Goal: Task Accomplishment & Management: Manage account settings

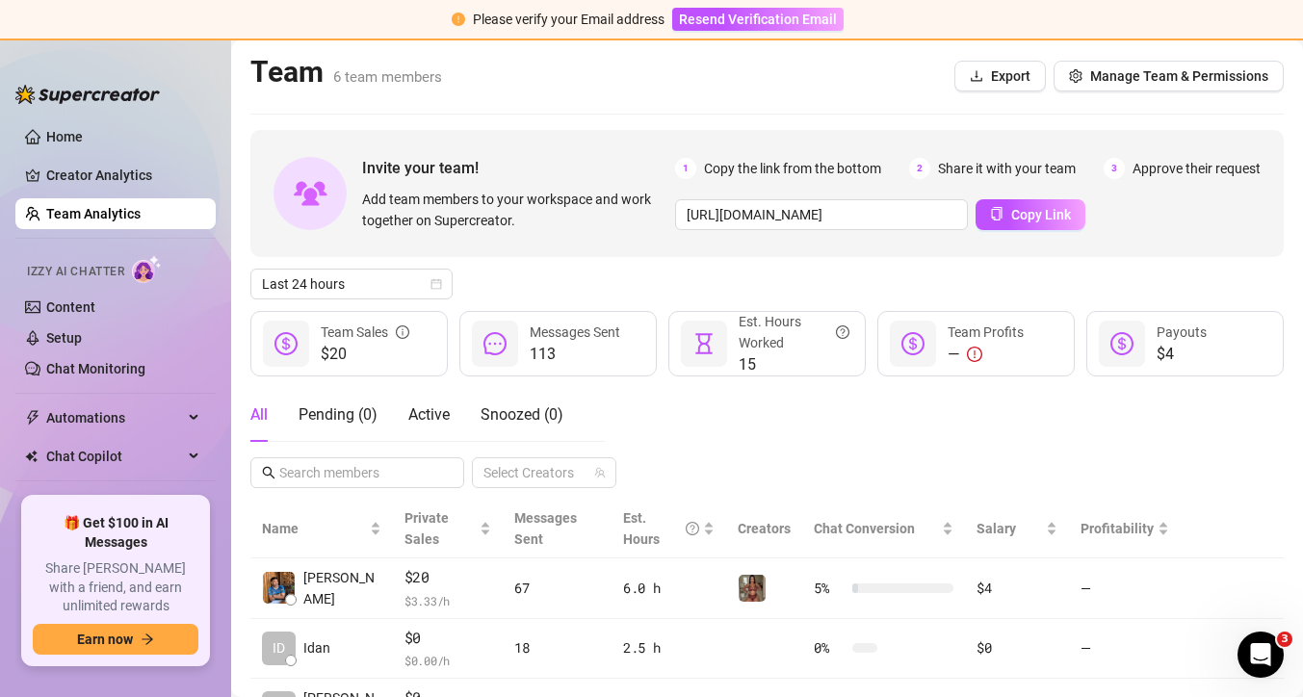
scroll to position [280, 0]
click at [87, 170] on link "Creator Analytics" at bounding box center [123, 175] width 154 height 31
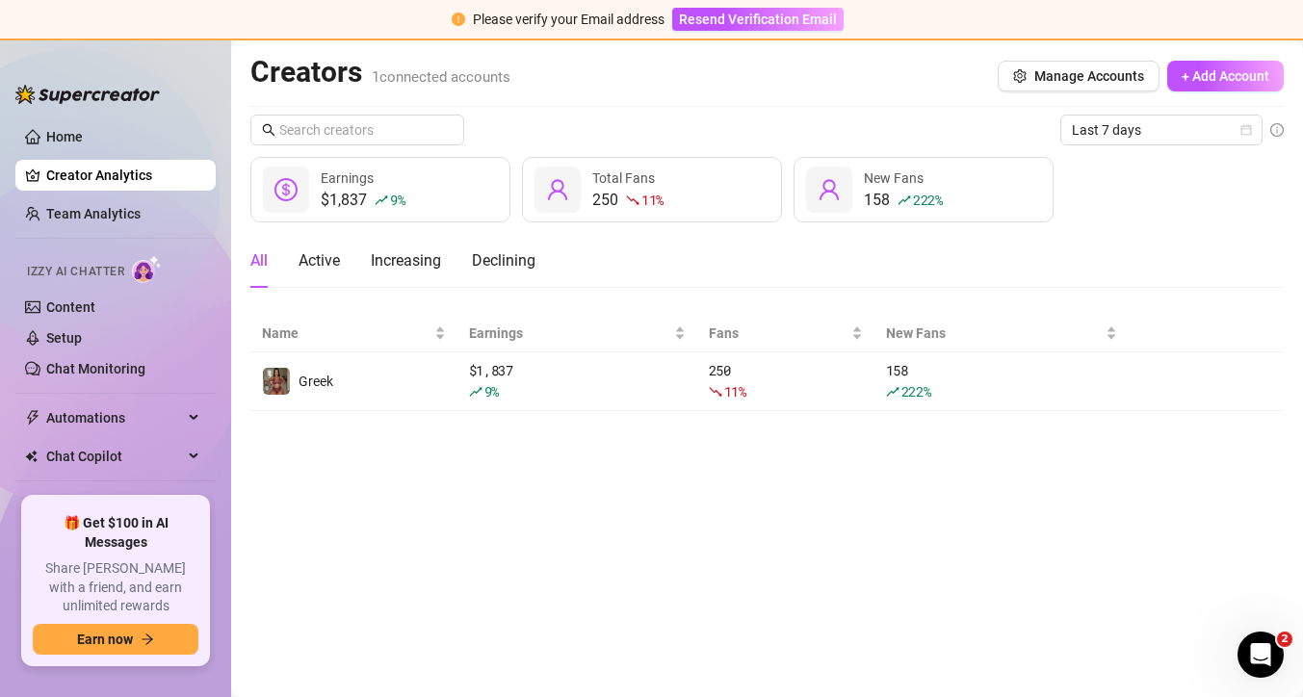
click at [105, 197] on ul "Home Creator Analytics Team Analytics Izzy AI Chatter Content Setup Chat Monito…" at bounding box center [115, 301] width 200 height 375
click at [106, 210] on link "Team Analytics" at bounding box center [93, 213] width 94 height 15
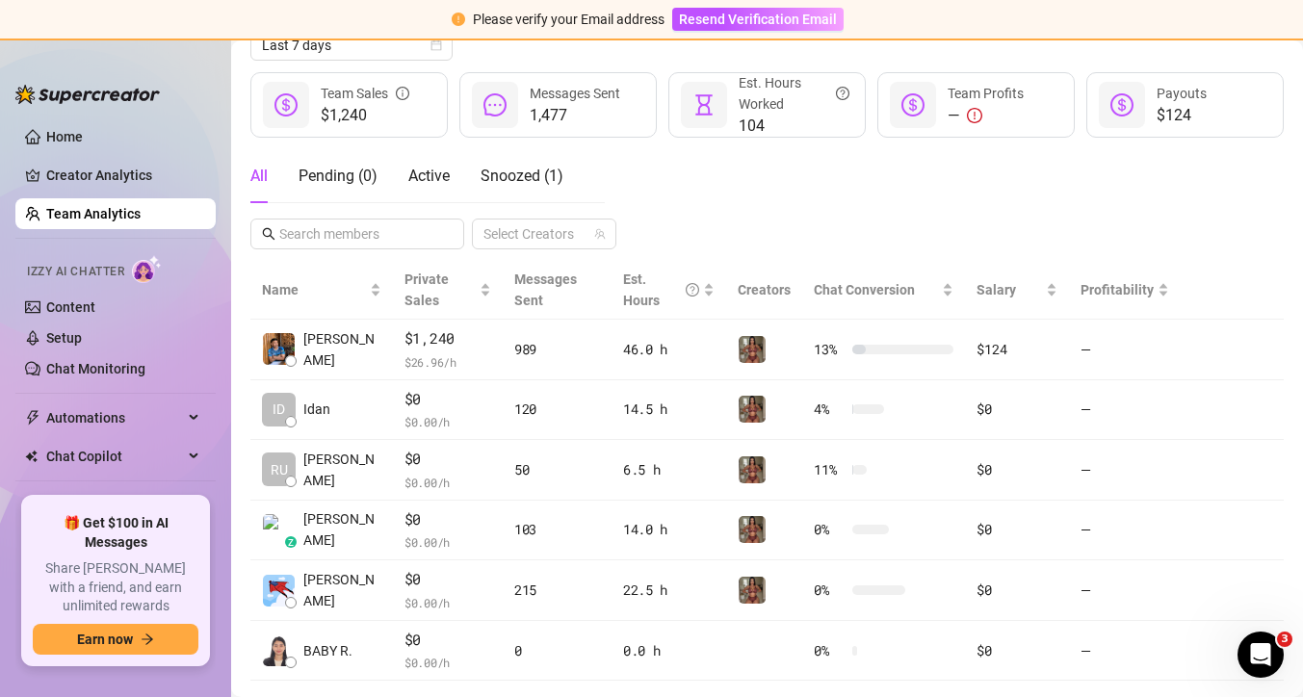
scroll to position [280, 0]
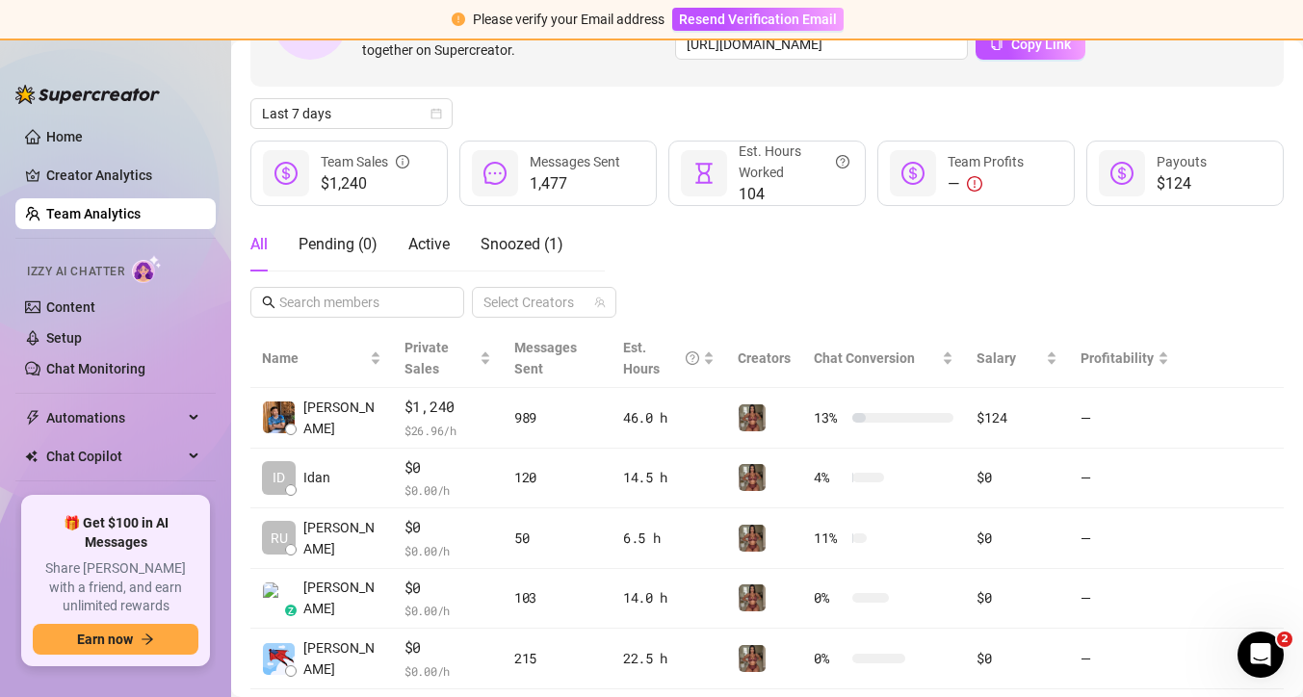
scroll to position [280, 0]
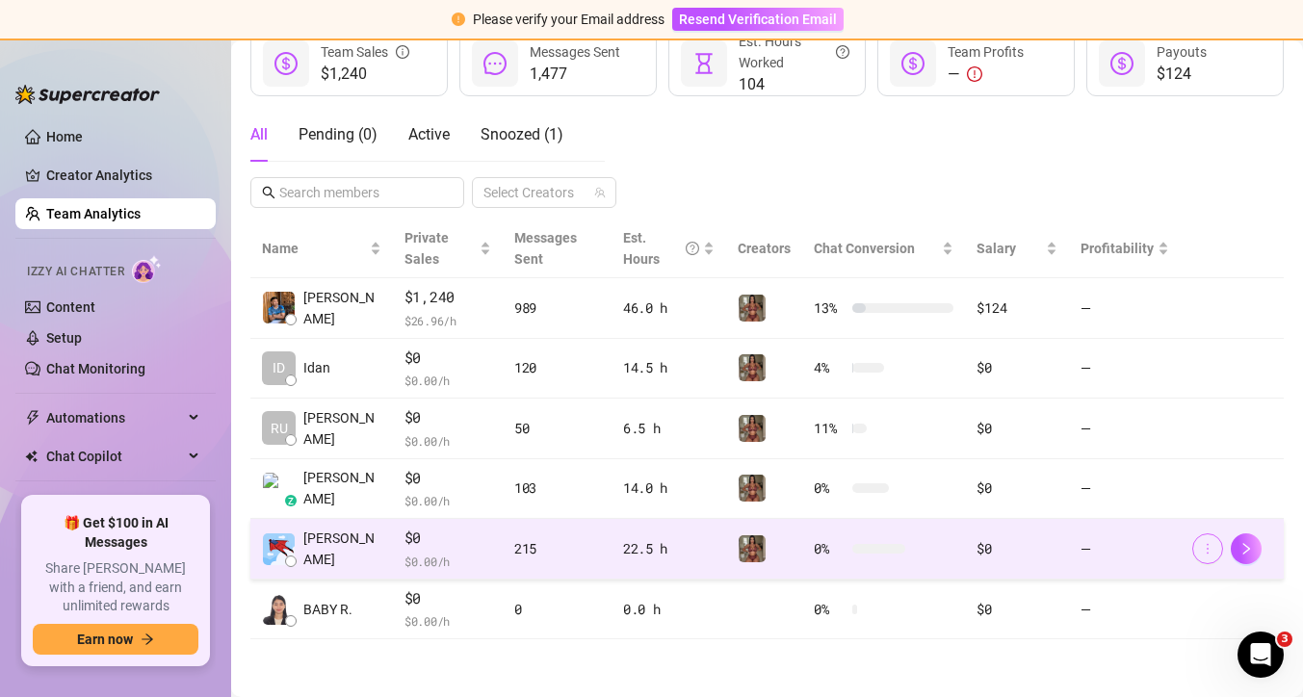
click at [1210, 556] on button "button" at bounding box center [1207, 548] width 31 height 31
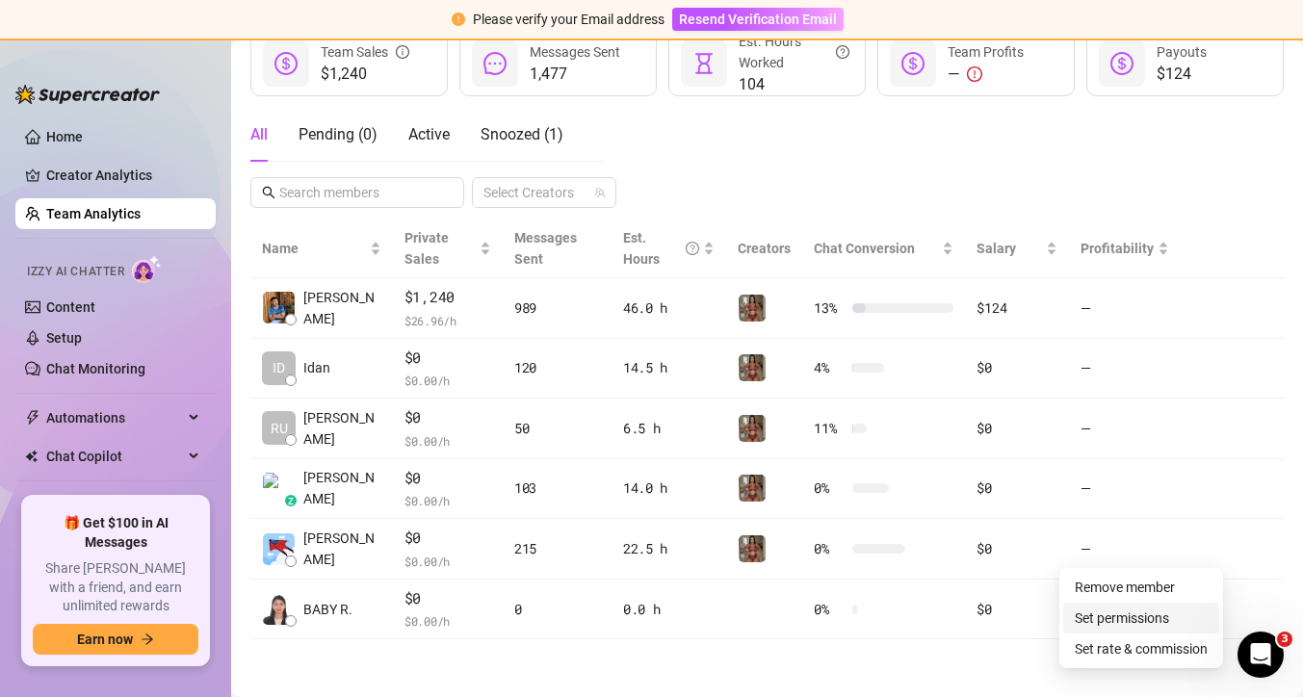
click at [1169, 614] on link "Set permissions" at bounding box center [1121, 617] width 94 height 15
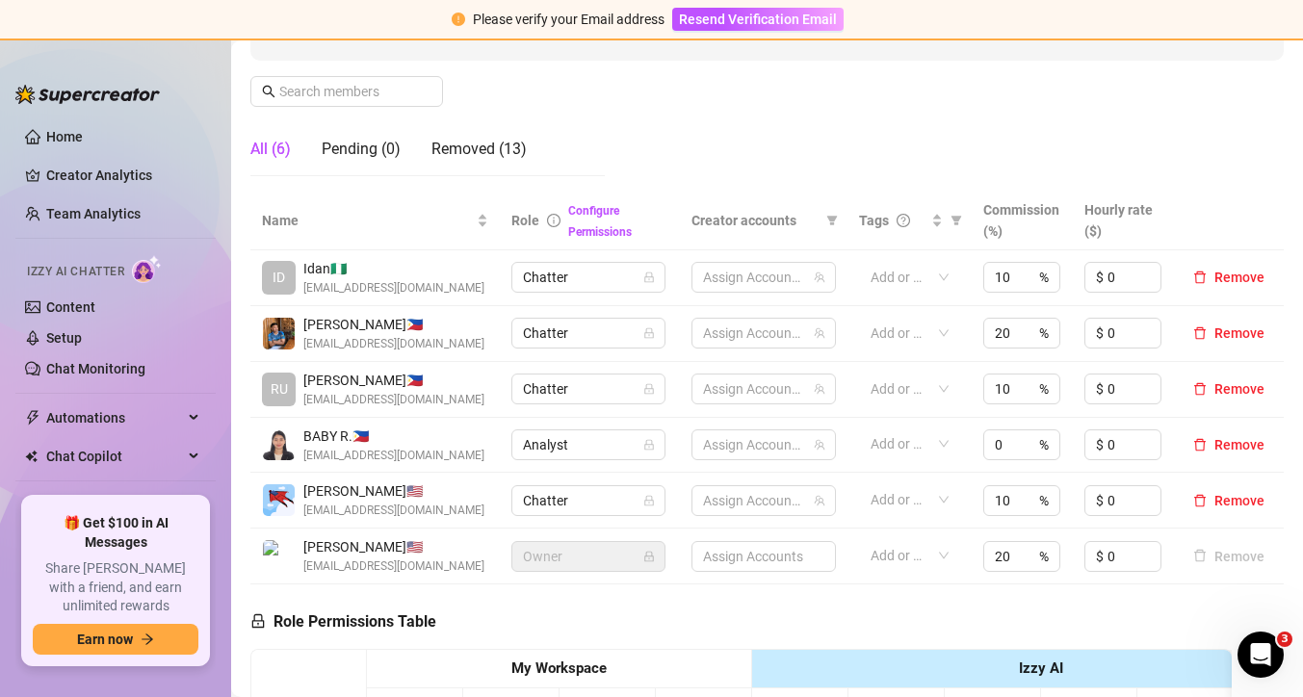
scroll to position [280, 0]
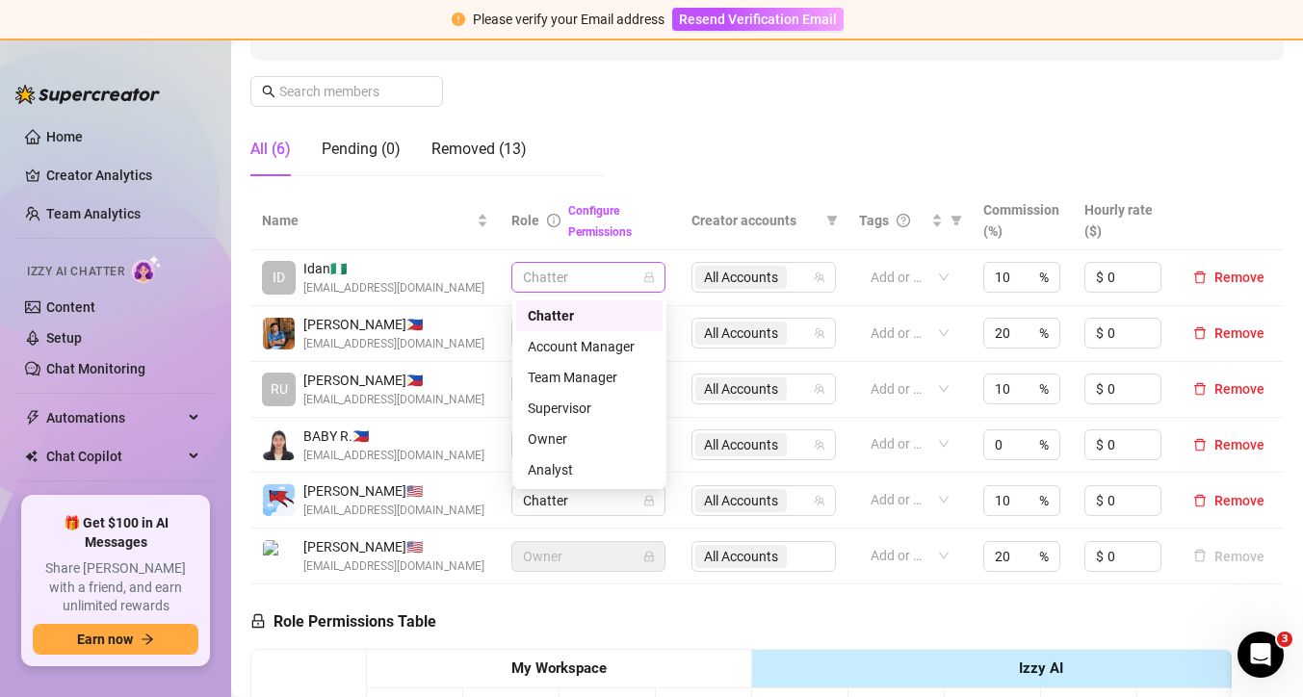
click at [632, 284] on span "Chatter" at bounding box center [588, 277] width 131 height 29
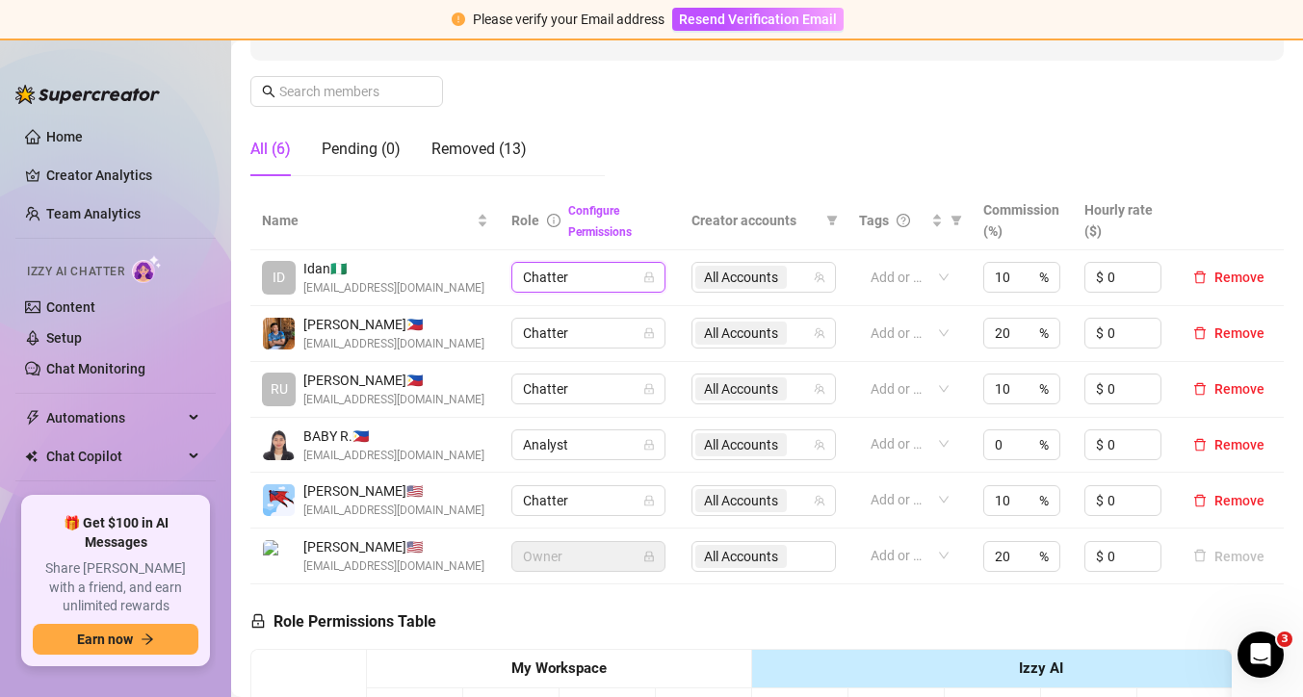
click at [632, 284] on span "Chatter" at bounding box center [588, 277] width 131 height 29
click at [750, 274] on span "All Accounts" at bounding box center [741, 277] width 74 height 21
click at [720, 319] on input "Select all" at bounding box center [719, 317] width 15 height 15
checkbox input "false"
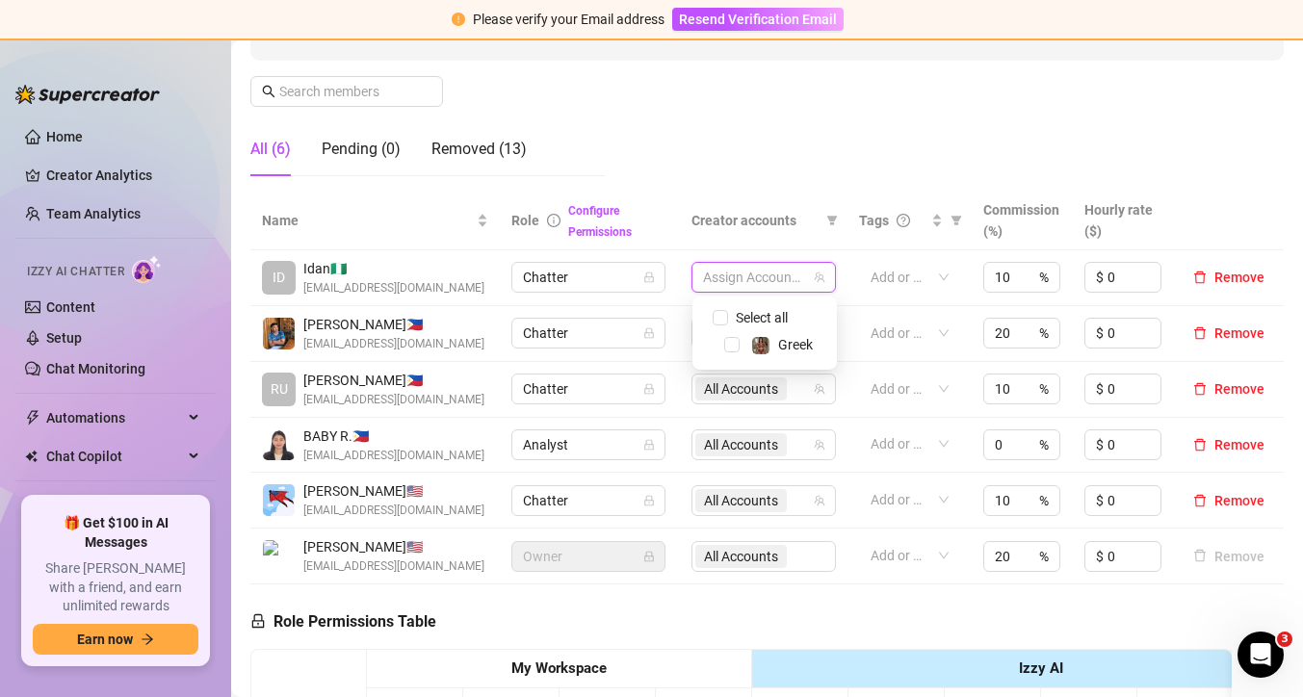
click at [683, 310] on td "All Accounts" at bounding box center [764, 334] width 168 height 56
click at [774, 391] on span "All Accounts" at bounding box center [741, 388] width 74 height 21
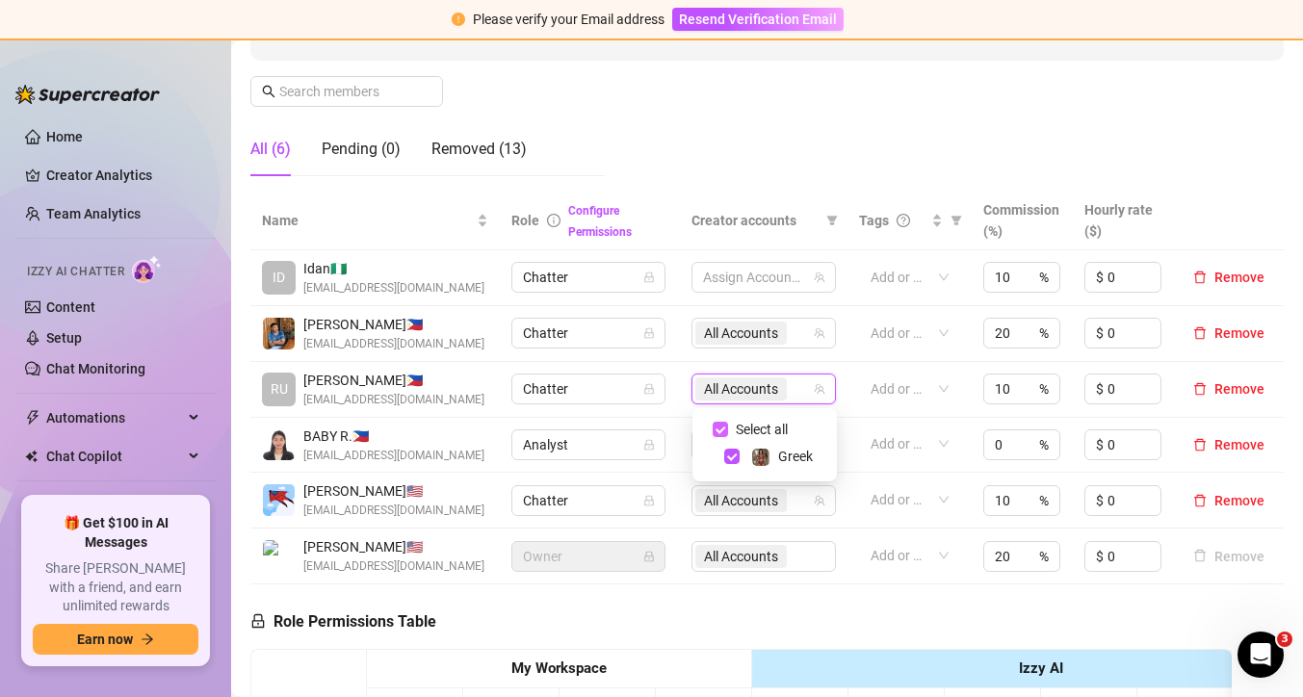
click at [762, 427] on span "Select all" at bounding box center [761, 429] width 67 height 21
click at [728, 427] on input "Select all" at bounding box center [719, 429] width 15 height 15
checkbox input "false"
click at [680, 480] on td "Chatter" at bounding box center [590, 501] width 180 height 56
click at [753, 504] on span "All Accounts" at bounding box center [741, 500] width 74 height 21
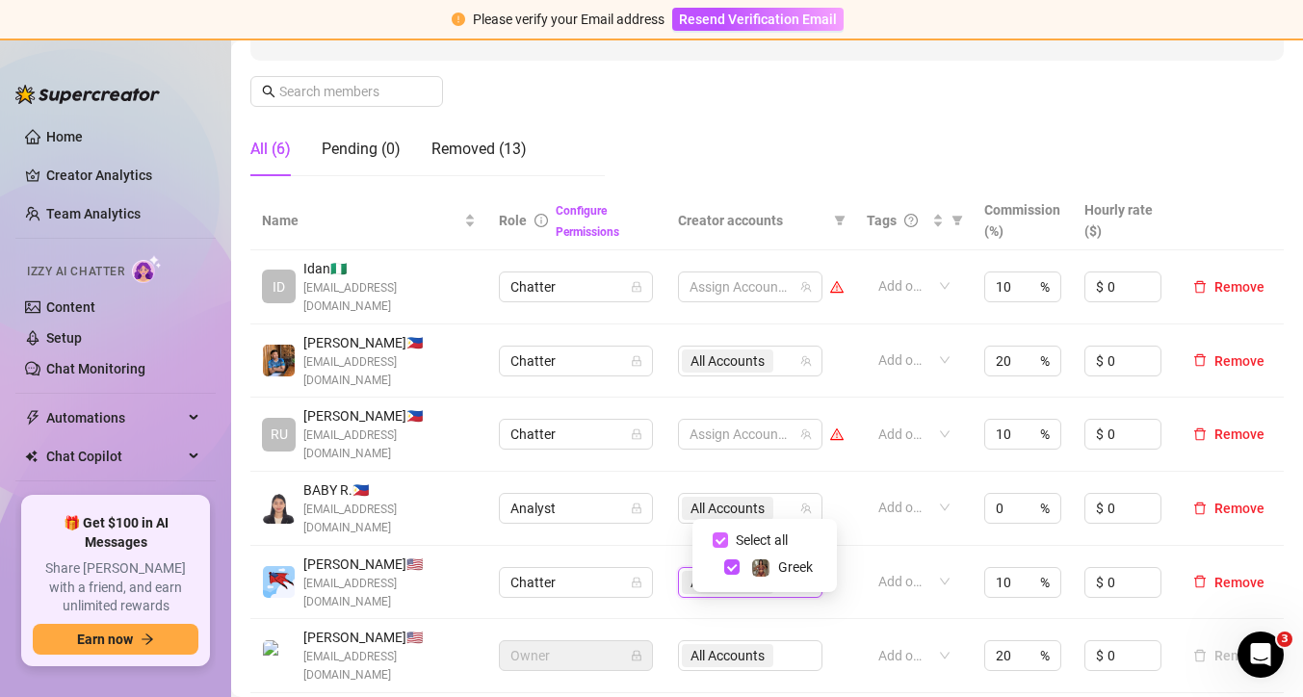
click at [714, 540] on input "Select all" at bounding box center [719, 539] width 15 height 15
checkbox input "false"
click at [664, 546] on td "Chatter" at bounding box center [576, 583] width 179 height 74
click at [701, 498] on span "All Accounts" at bounding box center [727, 508] width 74 height 21
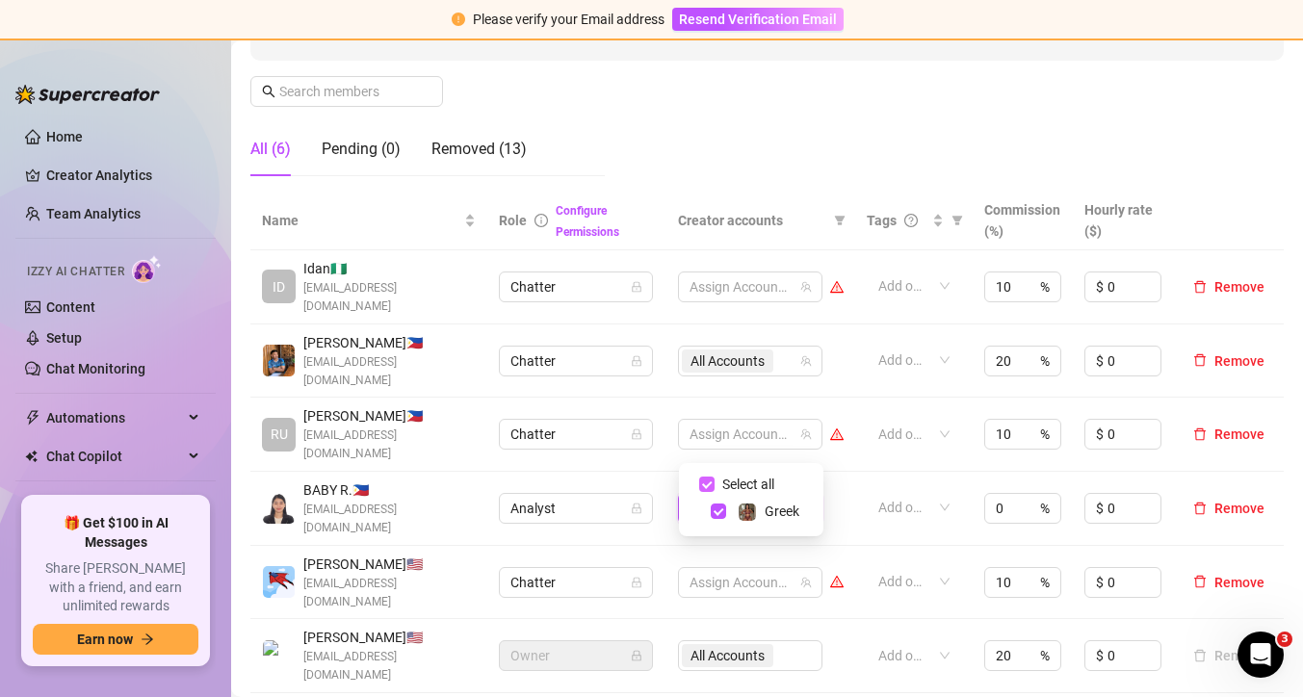
click at [707, 486] on input "Select all" at bounding box center [706, 484] width 15 height 15
checkbox input "false"
click at [668, 472] on td "Assign Accounts" at bounding box center [760, 509] width 189 height 74
click at [1206, 502] on icon "delete" at bounding box center [1199, 508] width 13 height 13
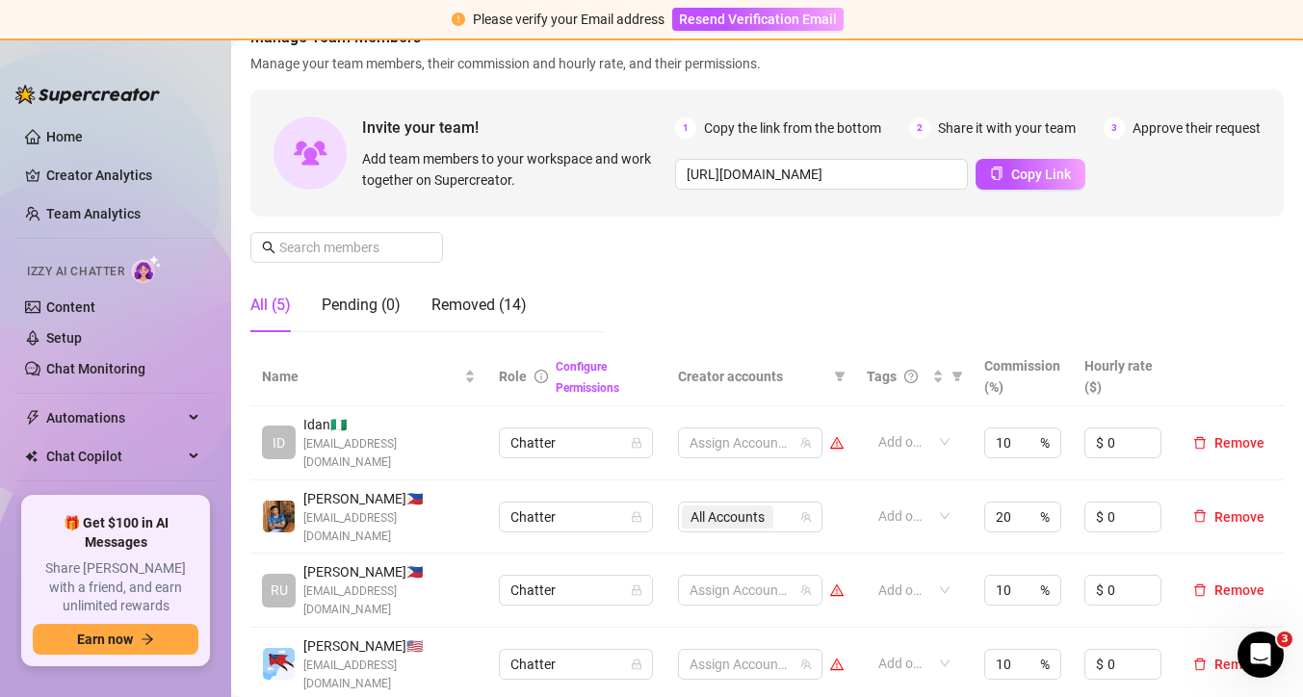
scroll to position [192, 0]
